Goal: Check status

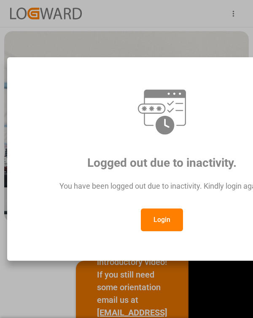
click at [168, 222] on button "Login" at bounding box center [162, 219] width 42 height 23
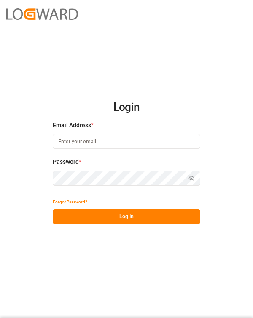
type input "[PERSON_NAME][EMAIL_ADDRESS][PERSON_NAME][DOMAIN_NAME]"
click at [138, 217] on button "Log In" at bounding box center [126, 216] width 147 height 15
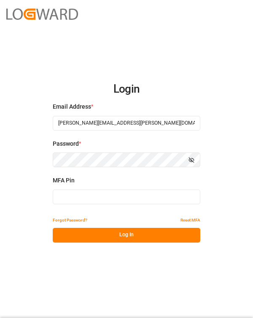
click at [147, 198] on input at bounding box center [126, 196] width 147 height 15
type input "512324"
click at [136, 237] on button "Log In" at bounding box center [126, 235] width 147 height 15
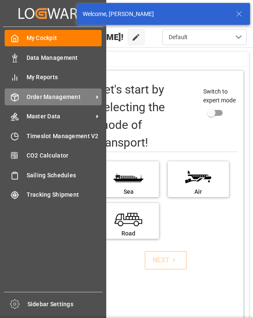
click at [27, 97] on span "Order Management" at bounding box center [60, 97] width 67 height 9
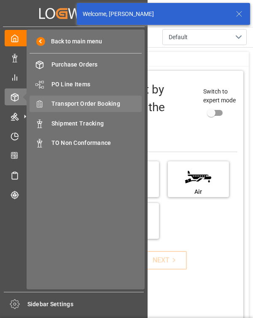
click at [70, 104] on span "Transport Order Booking" at bounding box center [96, 103] width 91 height 9
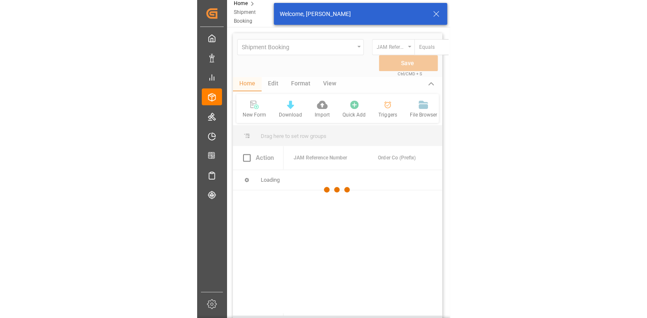
scroll to position [0, 152]
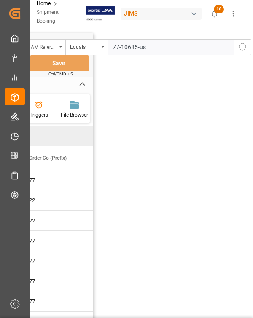
type input "77-10685-us"
click at [241, 50] on circle "search button" at bounding box center [242, 46] width 7 height 7
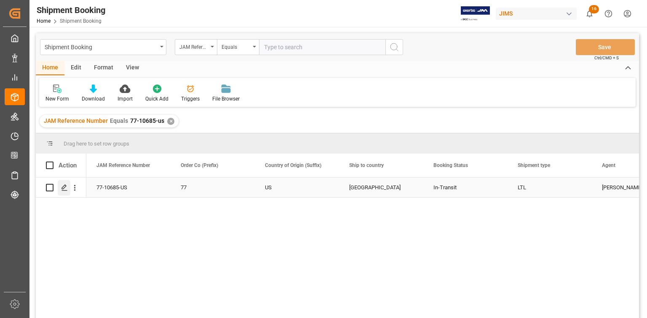
click at [61, 190] on div "Press SPACE to select this row." at bounding box center [64, 188] width 13 height 16
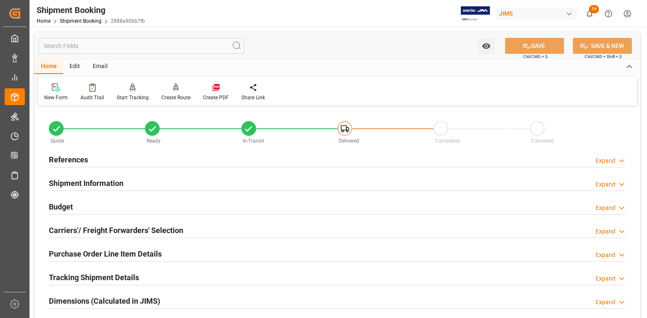
click at [105, 180] on h2 "Shipment Information" at bounding box center [86, 183] width 75 height 11
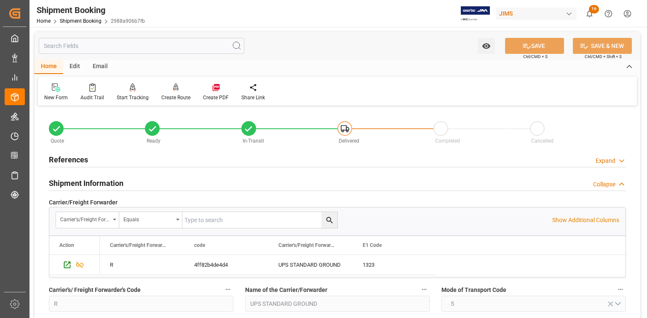
click at [97, 181] on h2 "Shipment Information" at bounding box center [86, 183] width 75 height 11
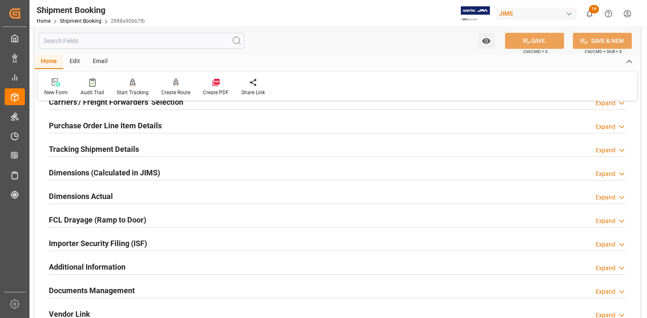
scroll to position [135, 0]
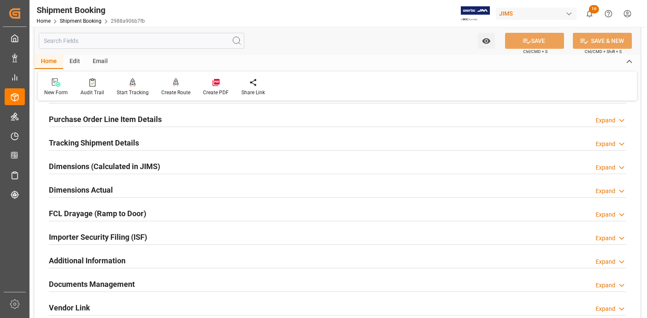
click at [96, 288] on h2 "Documents Management" at bounding box center [92, 284] width 86 height 11
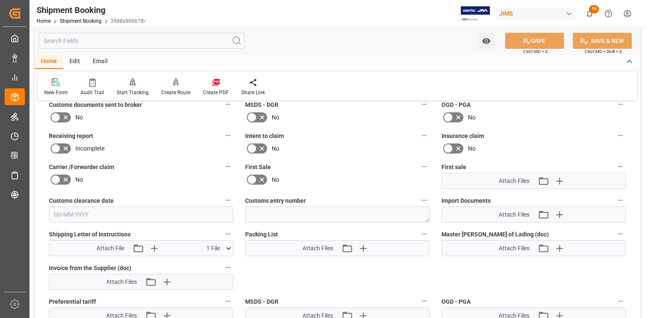
scroll to position [371, 0]
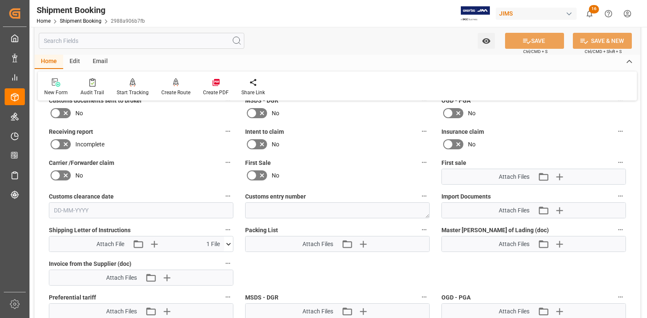
click at [227, 246] on icon at bounding box center [228, 244] width 9 height 9
click at [224, 259] on icon at bounding box center [224, 259] width 8 height 5
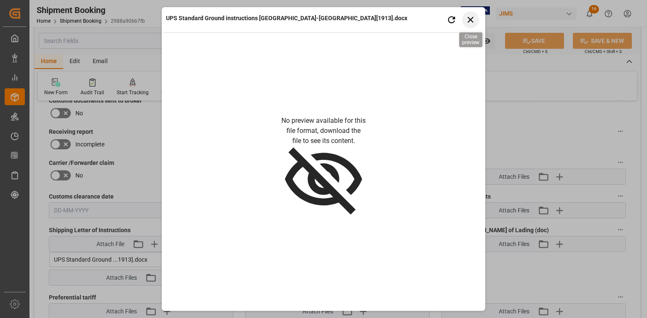
click at [252, 20] on icon "button" at bounding box center [470, 19] width 11 height 11
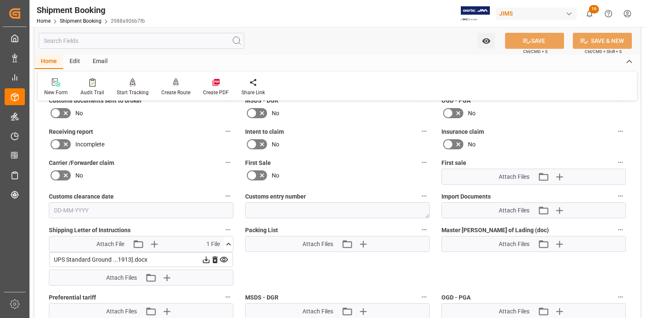
click at [205, 257] on icon at bounding box center [206, 260] width 9 height 9
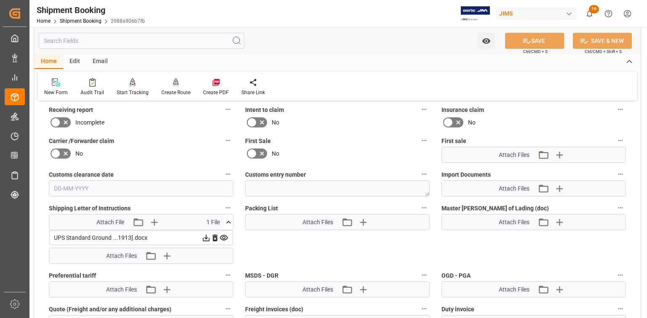
scroll to position [438, 0]
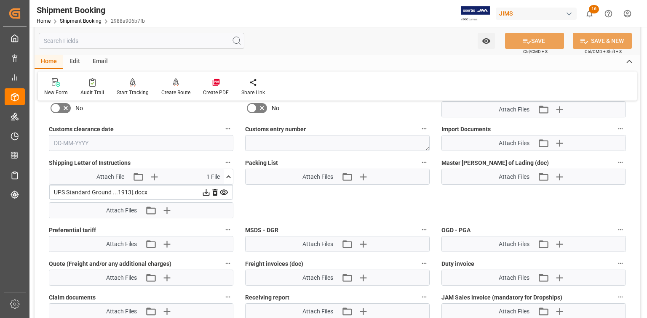
click at [252, 207] on div "Quote Ready In-Transit Delivered Completed Cancelled References Expand JAM Refe…" at bounding box center [338, 29] width 606 height 718
click at [224, 190] on icon at bounding box center [224, 192] width 8 height 5
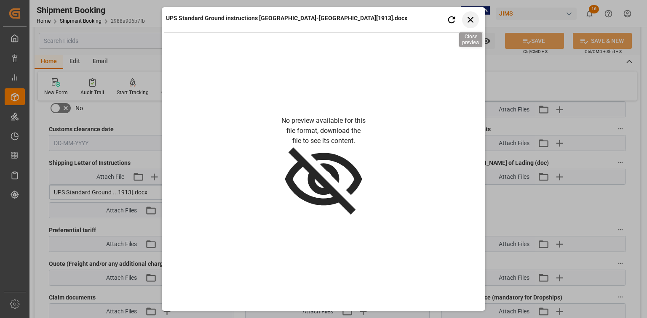
click at [252, 19] on icon "button" at bounding box center [470, 19] width 11 height 11
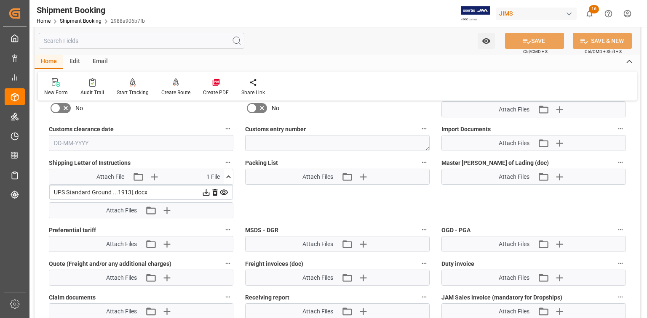
click at [207, 190] on icon at bounding box center [206, 192] width 9 height 9
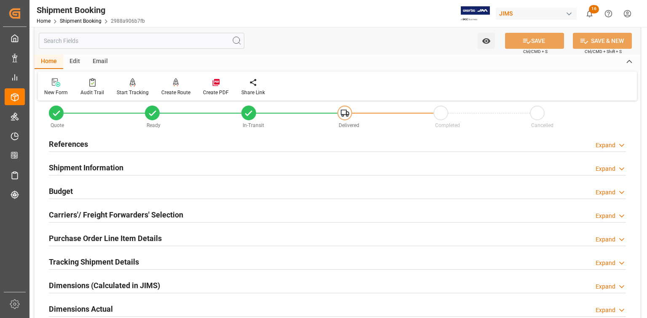
scroll to position [0, 0]
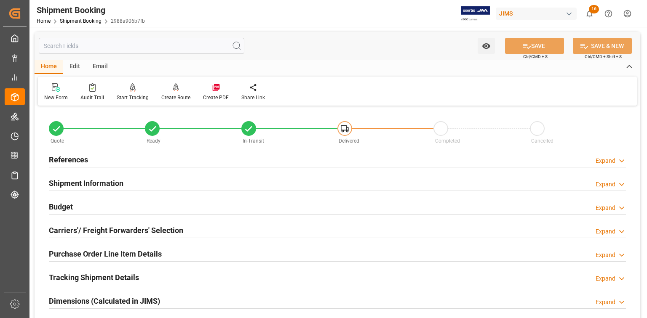
click at [66, 160] on h2 "References" at bounding box center [68, 159] width 39 height 11
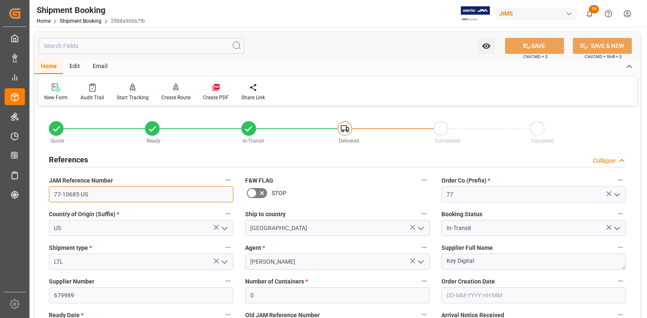
drag, startPoint x: 93, startPoint y: 197, endPoint x: 46, endPoint y: 194, distance: 46.4
click at [46, 194] on div "JAM Reference Number 77-10685-US" at bounding box center [141, 189] width 196 height 34
